Goal: Find specific page/section: Find specific page/section

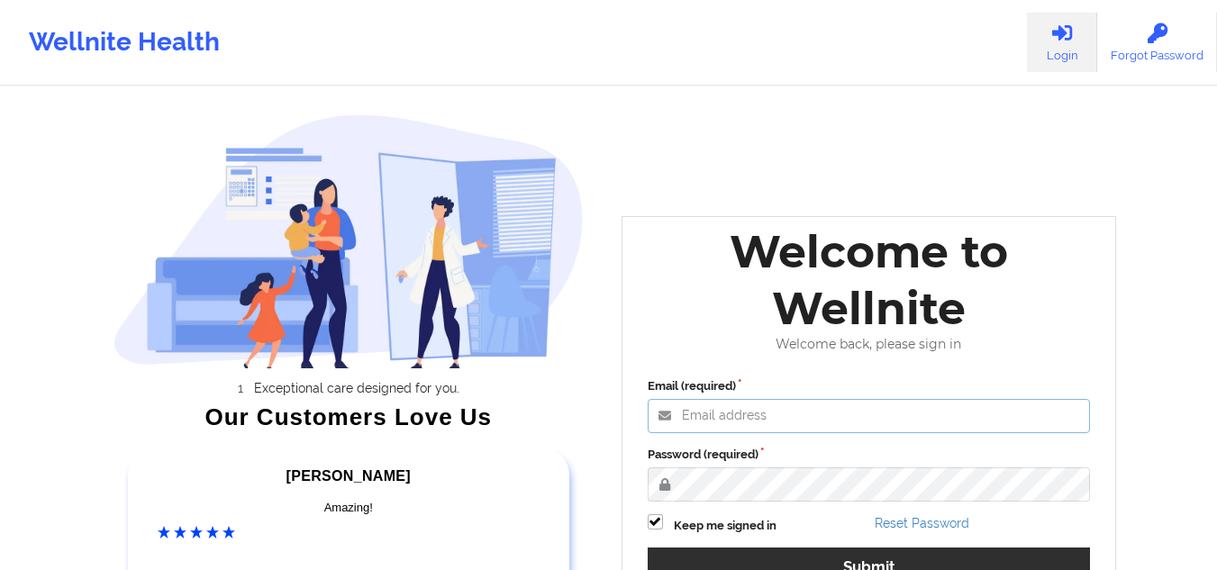
type input "[EMAIL_ADDRESS][DOMAIN_NAME]"
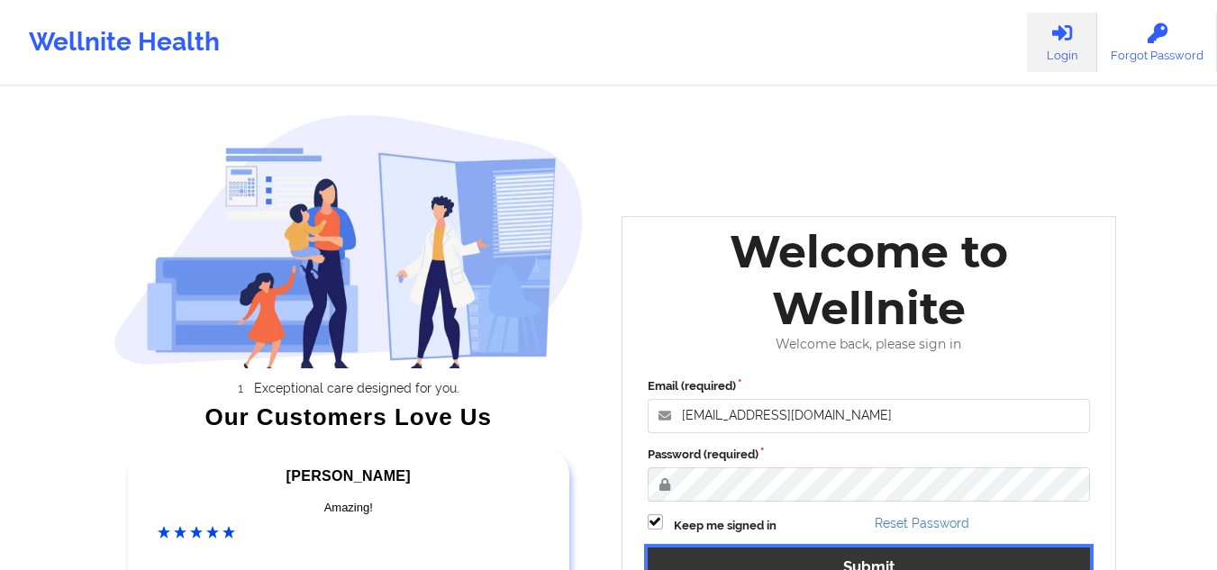
click at [681, 561] on button "Submit" at bounding box center [869, 567] width 443 height 39
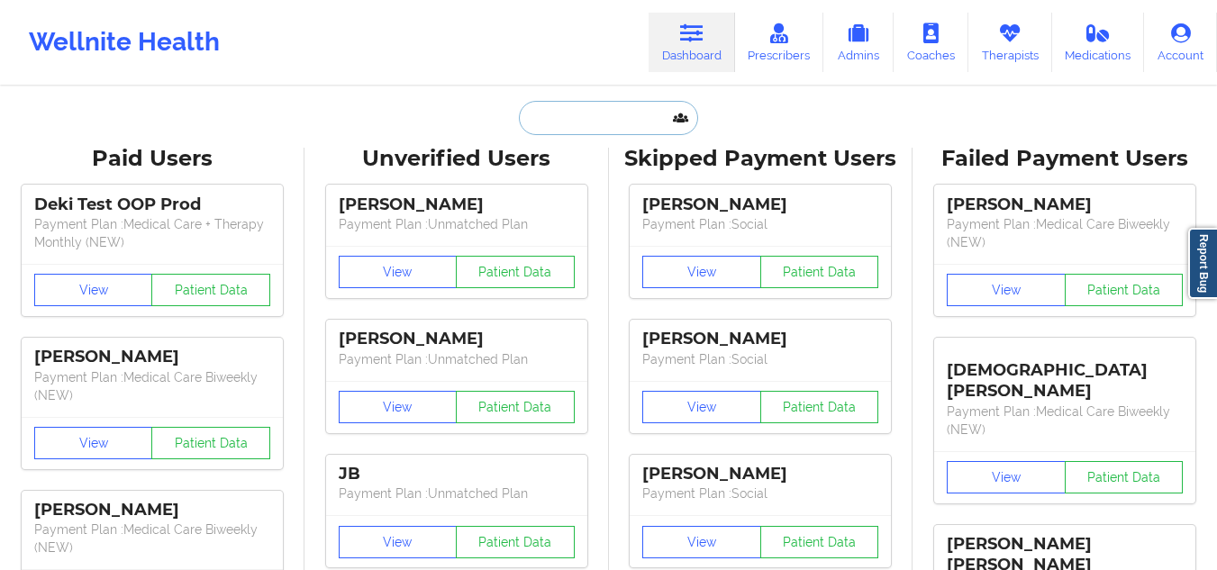
click at [565, 123] on input "text" at bounding box center [608, 118] width 178 height 34
paste input "[EMAIL_ADDRESS][DOMAIN_NAME]"
type input "[EMAIL_ADDRESS][DOMAIN_NAME]"
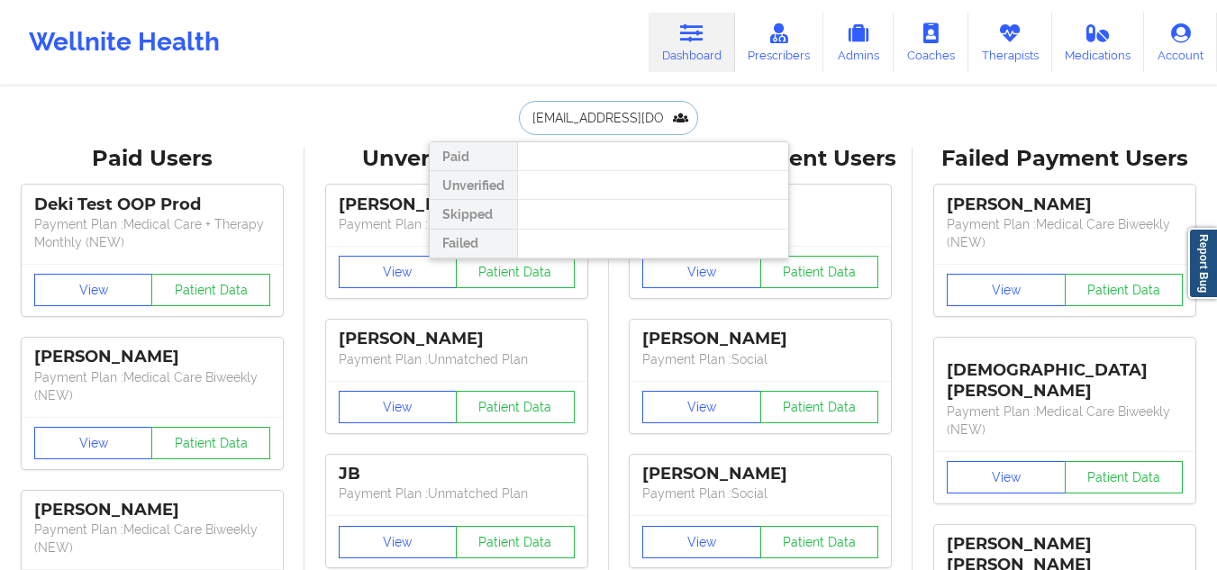
scroll to position [0, 5]
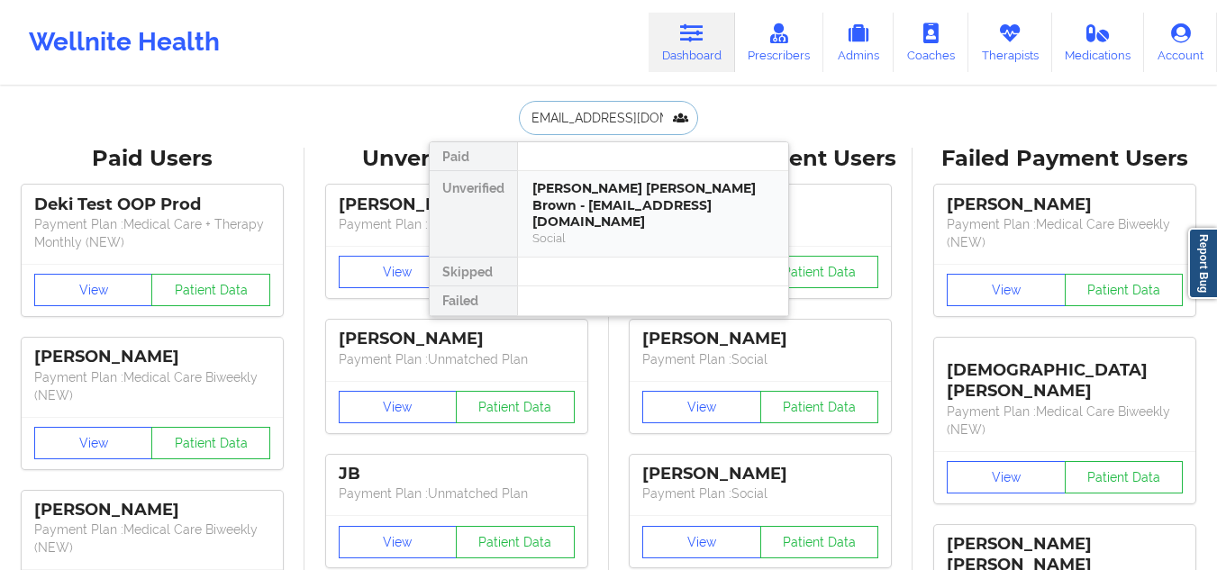
click at [599, 231] on div "Social" at bounding box center [653, 238] width 241 height 15
